Goal: Task Accomplishment & Management: Manage account settings

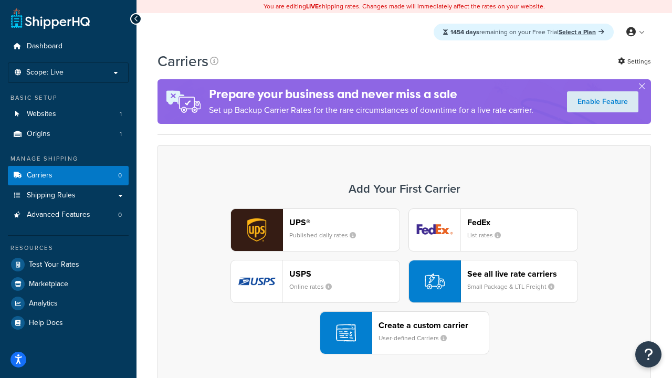
click at [404, 281] on div "UPS® Published daily rates FedEx List rates USPS Online rates See all live rate…" at bounding box center [404, 281] width 471 height 146
click at [404, 333] on div "Create a custom carrier User-defined Carriers" at bounding box center [434, 332] width 110 height 25
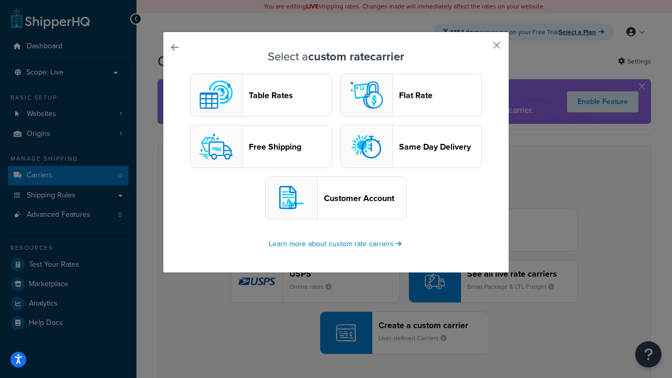
click at [261, 95] on header "Table Rates" at bounding box center [290, 95] width 82 height 10
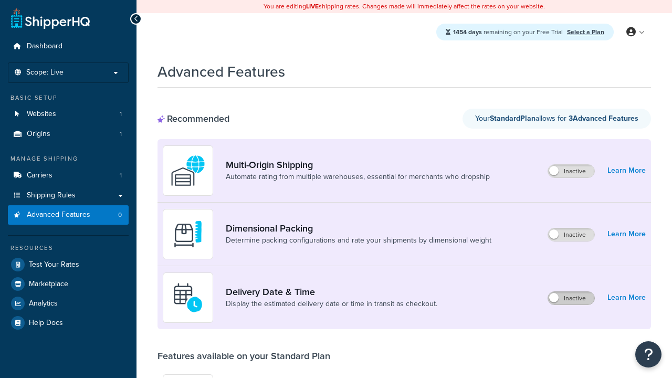
click at [571, 298] on label "Inactive" at bounding box center [571, 298] width 46 height 13
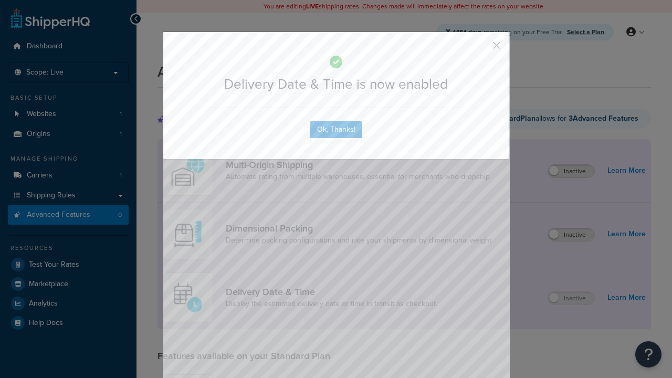
click at [481, 48] on button "button" at bounding box center [481, 49] width 3 height 3
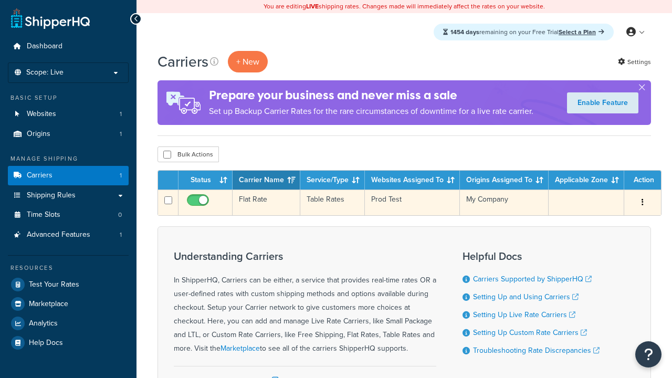
click at [266, 203] on td "Flat Rate" at bounding box center [267, 203] width 68 height 26
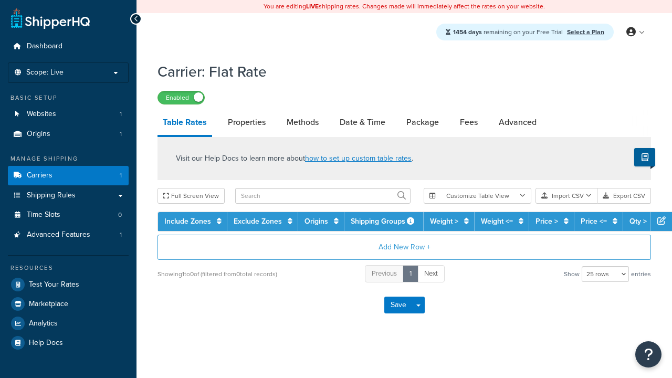
select select "25"
click at [362, 123] on link "Date & Time" at bounding box center [362, 122] width 56 height 25
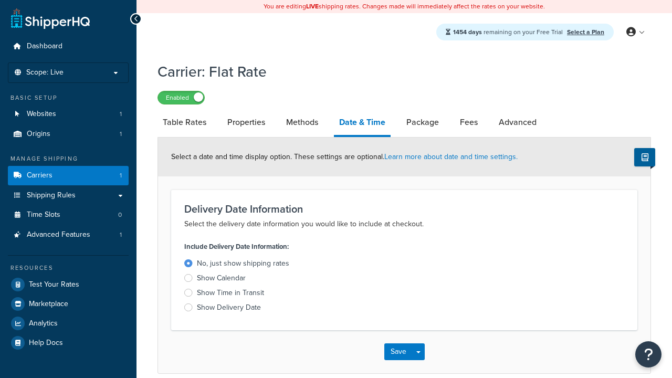
click at [221, 280] on div "Show Calendar" at bounding box center [221, 278] width 49 height 11
click at [0, 0] on input "Show Calendar" at bounding box center [0, 0] width 0 height 0
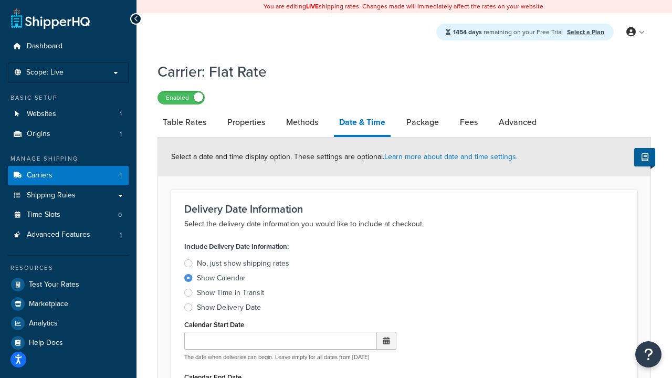
click at [221, 280] on div "Show Calendar" at bounding box center [221, 278] width 49 height 11
click at [0, 0] on input "Show Calendar" at bounding box center [0, 0] width 0 height 0
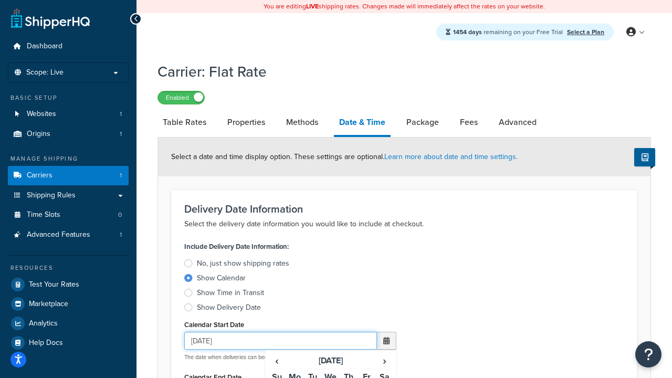
type input "07/29/2025"
type input "07/29/2026"
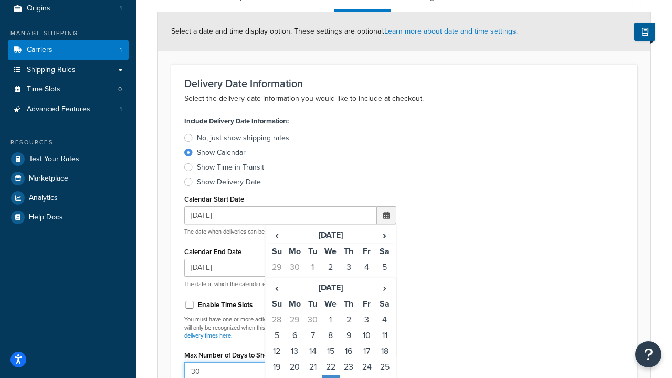
type input "30"
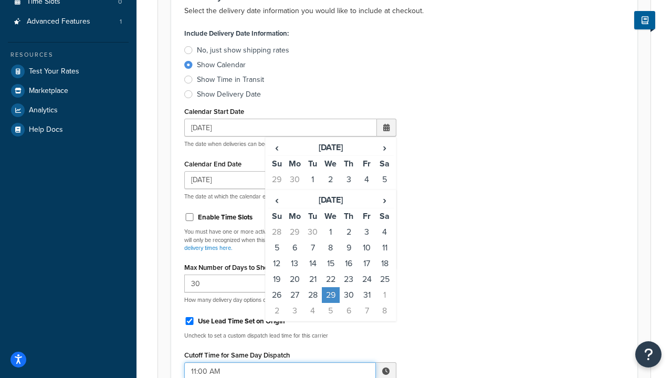
type input "11:00 AM"
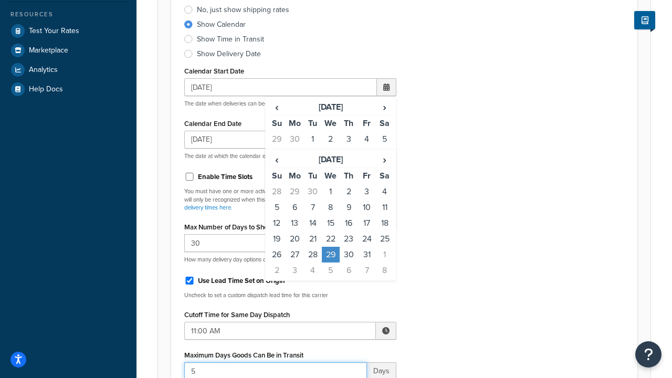
type input "5"
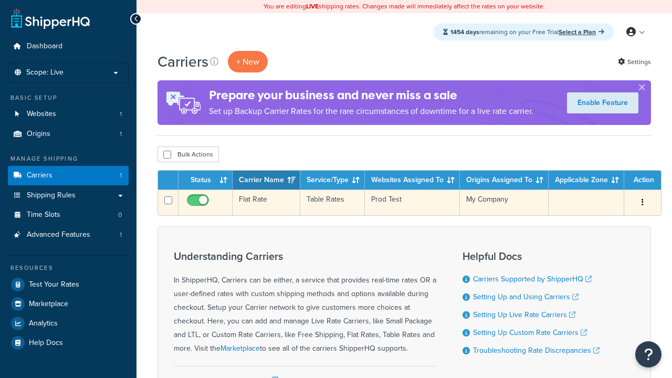
click at [266, 203] on td "Flat Rate" at bounding box center [267, 203] width 68 height 26
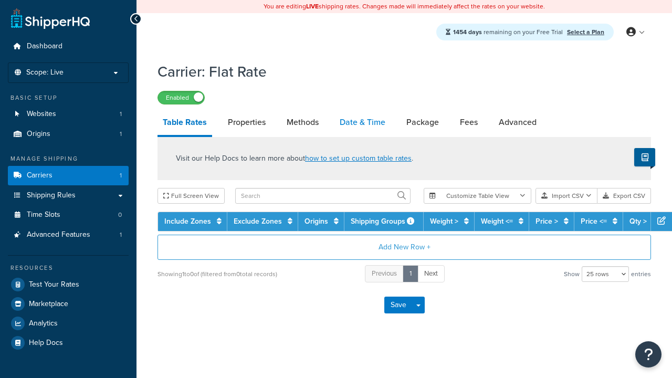
click at [362, 123] on link "Date & Time" at bounding box center [362, 122] width 56 height 25
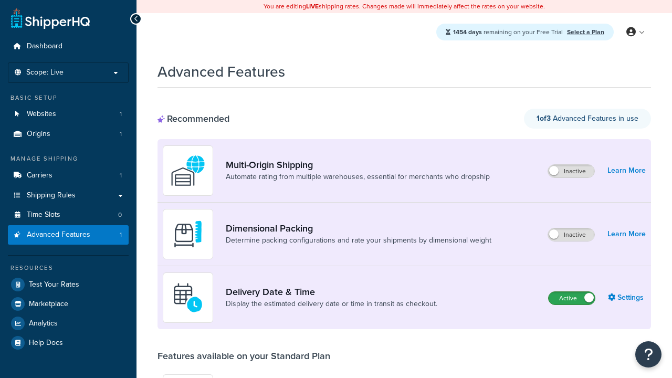
click at [572, 298] on label "Active" at bounding box center [572, 298] width 46 height 13
